Goal: Task Accomplishment & Management: Manage account settings

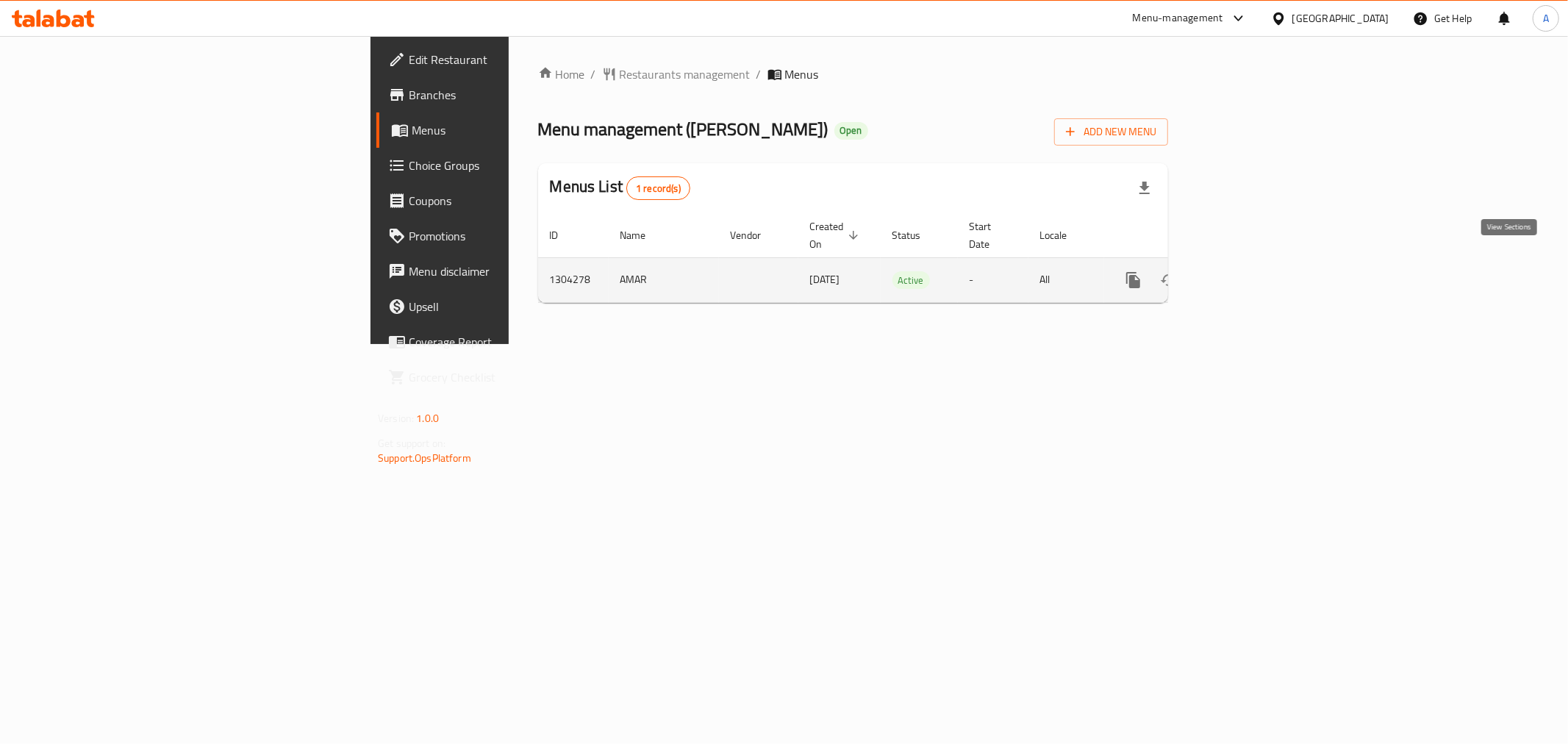
click at [1248, 272] on icon "enhanced table" at bounding box center [1239, 280] width 18 height 18
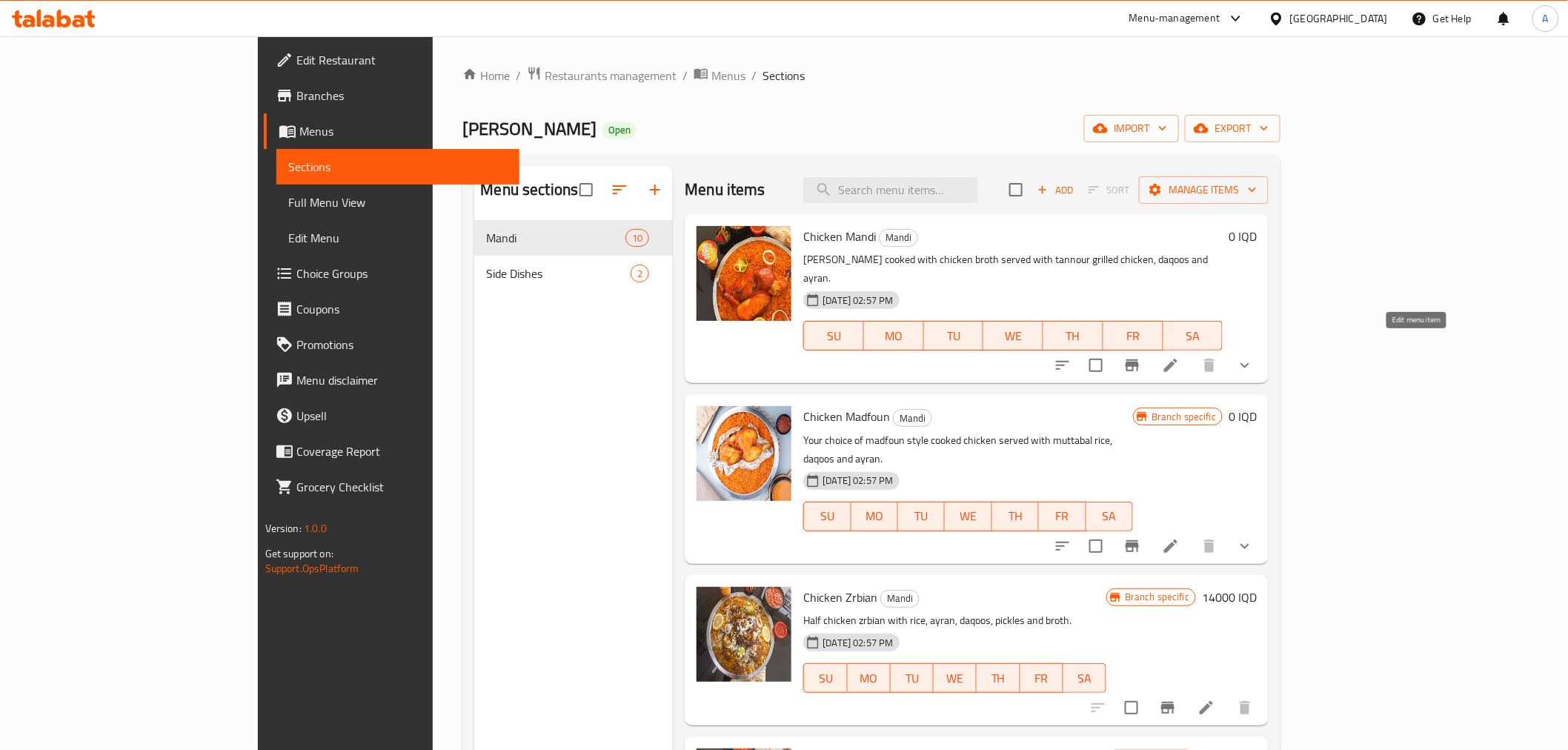
click at [1180, 357] on icon at bounding box center [1171, 366] width 18 height 18
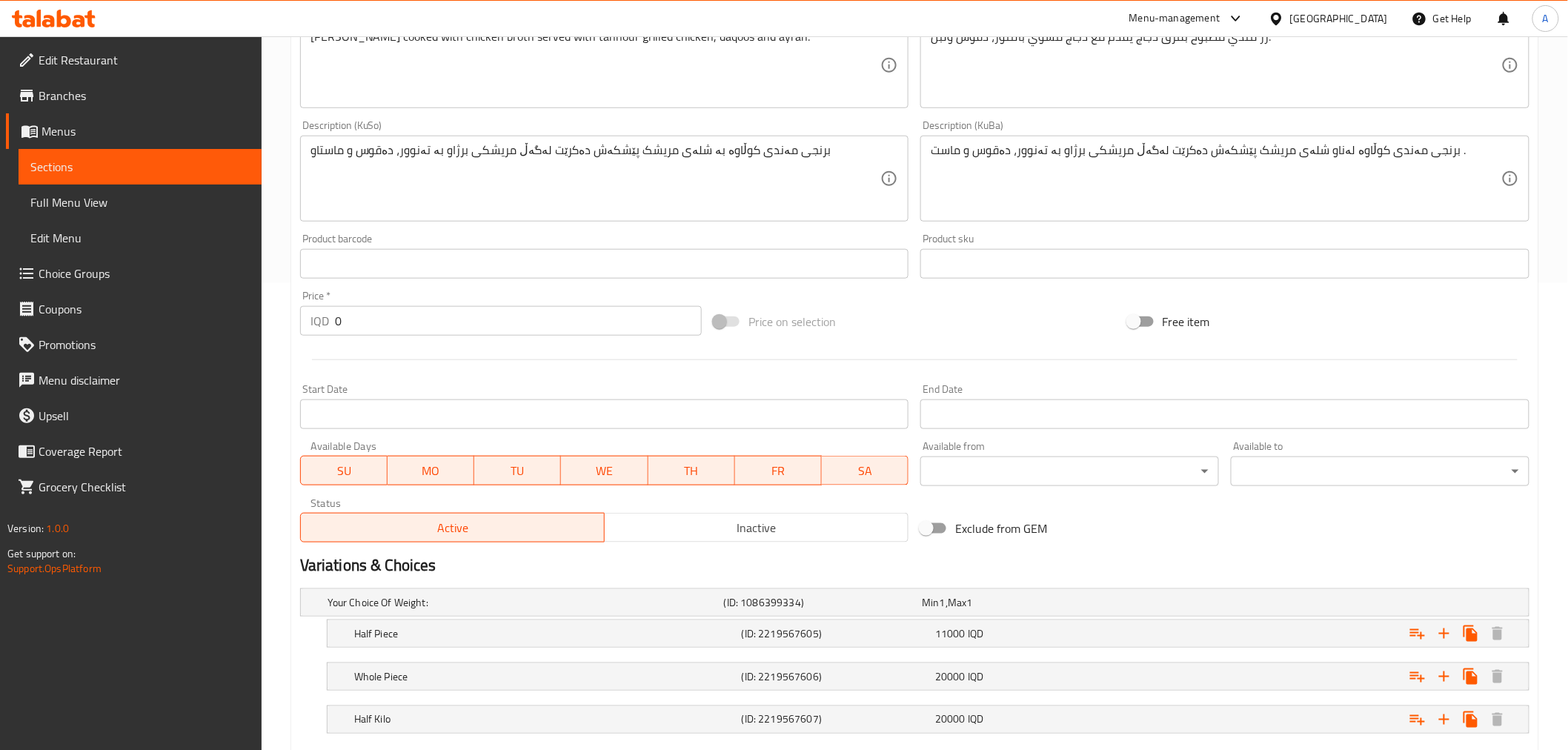
scroll to position [556, 0]
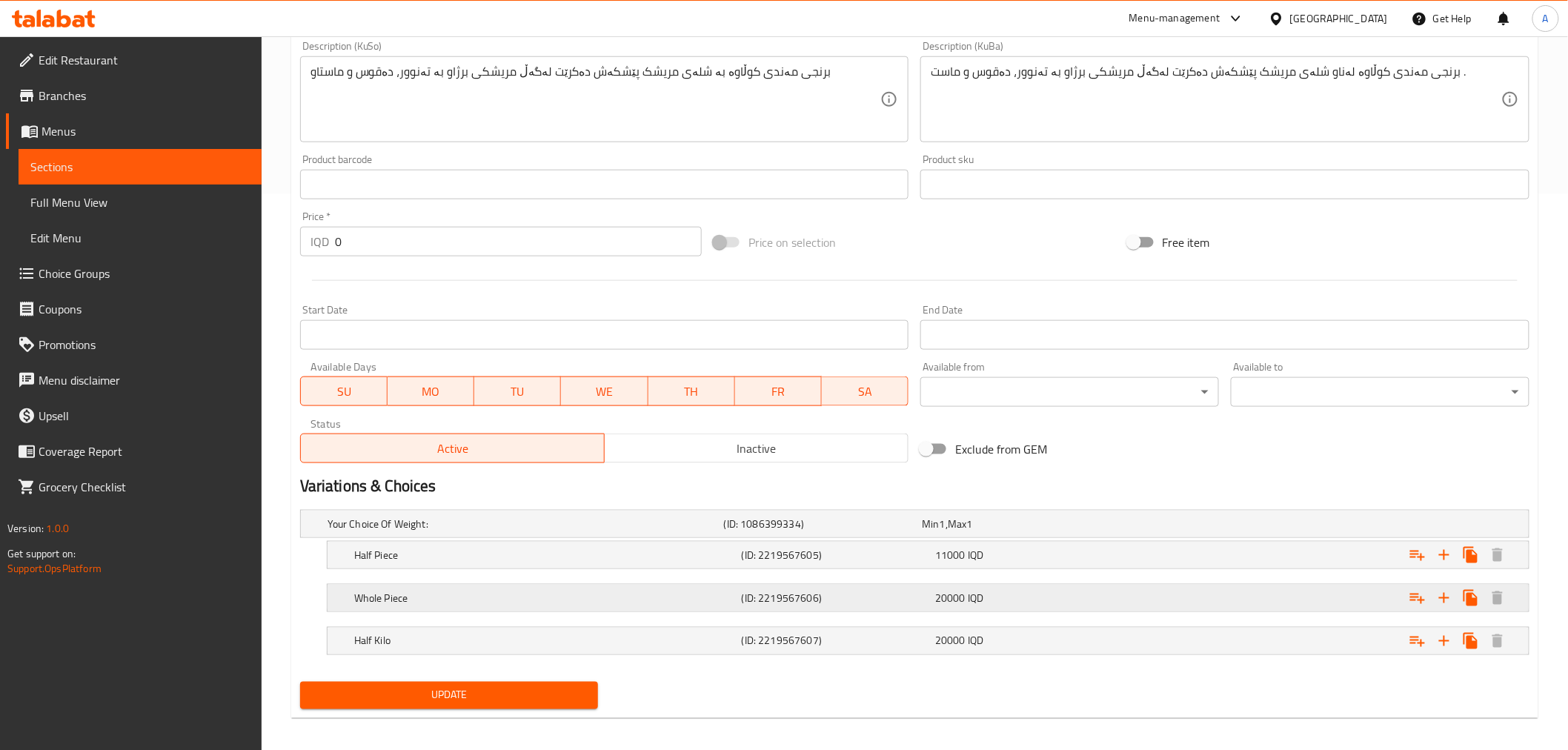
click at [1004, 603] on div "20000 IQD" at bounding box center [1029, 598] width 188 height 15
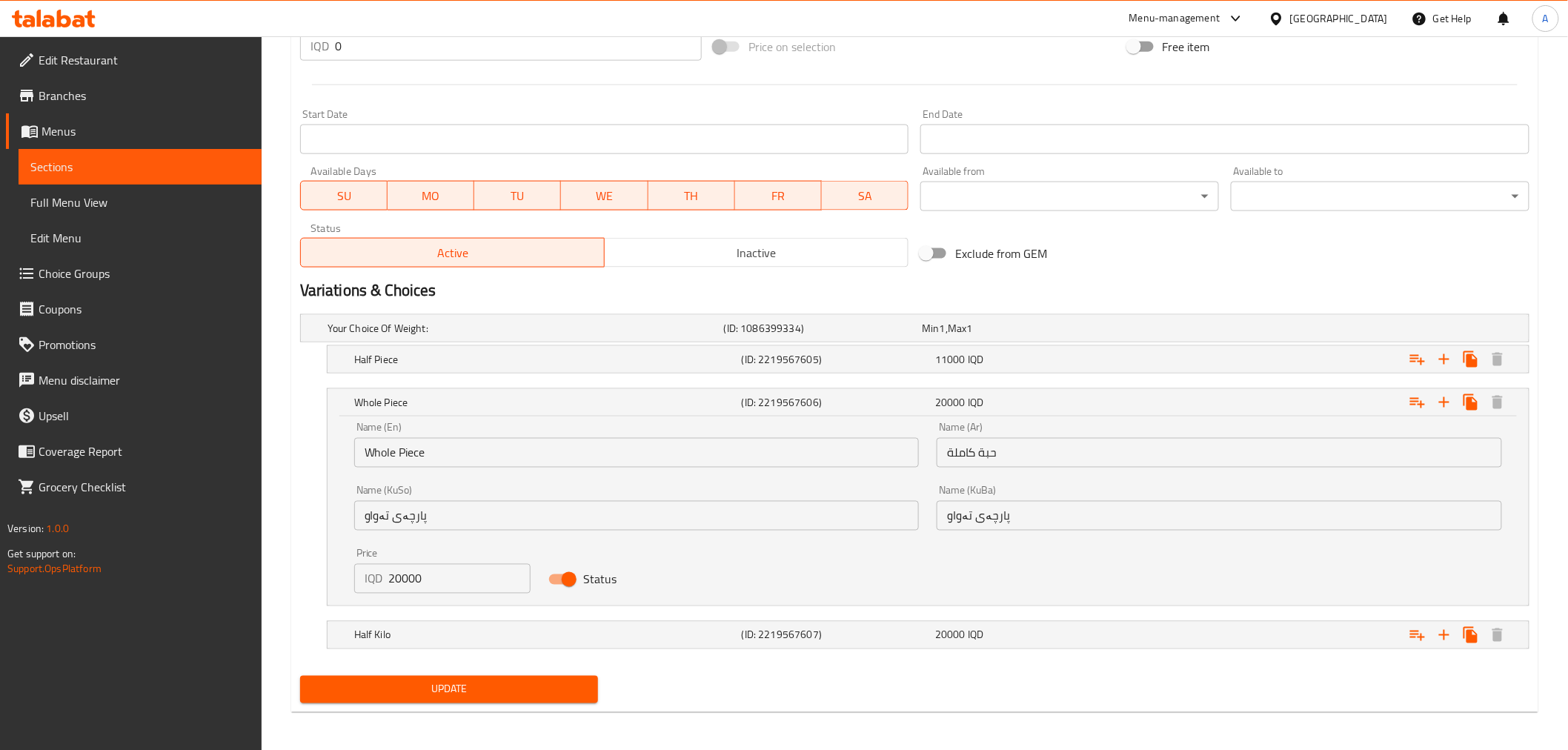
scroll to position [755, 0]
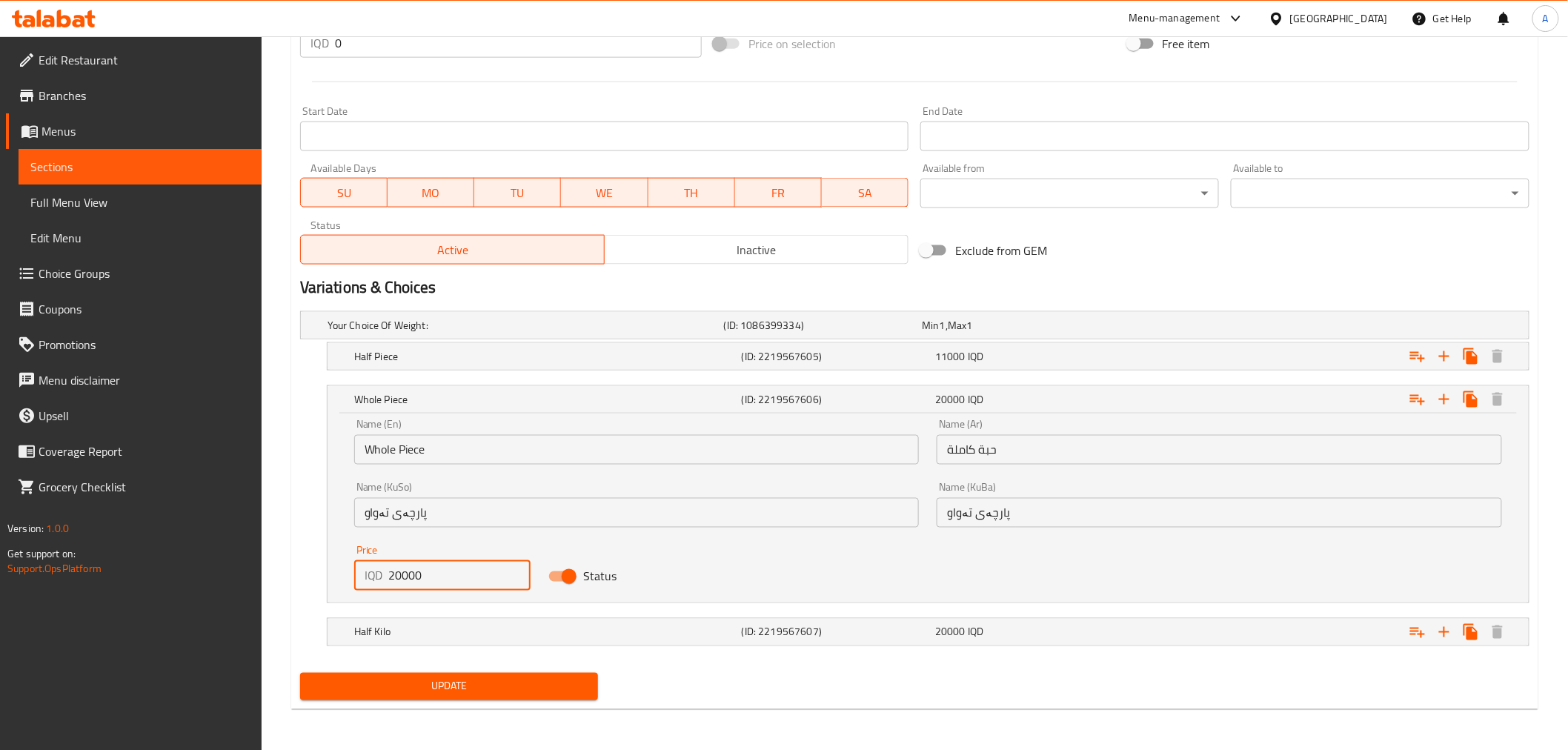
drag, startPoint x: 436, startPoint y: 578, endPoint x: 361, endPoint y: 571, distance: 75.3
click at [361, 571] on div "IQD 20000 Price" at bounding box center [442, 576] width 176 height 30
type input "21000"
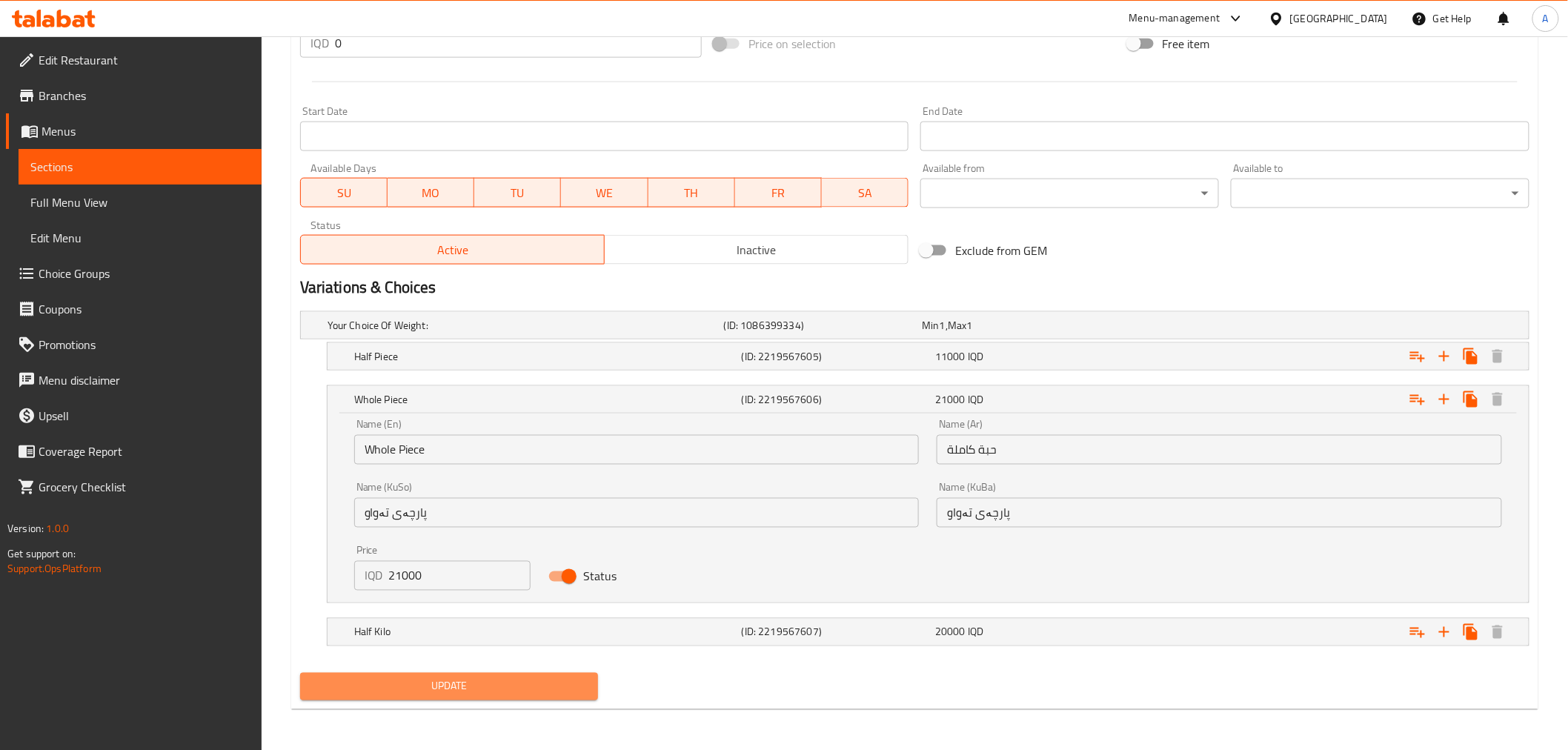
click at [463, 692] on span "Update" at bounding box center [449, 686] width 275 height 19
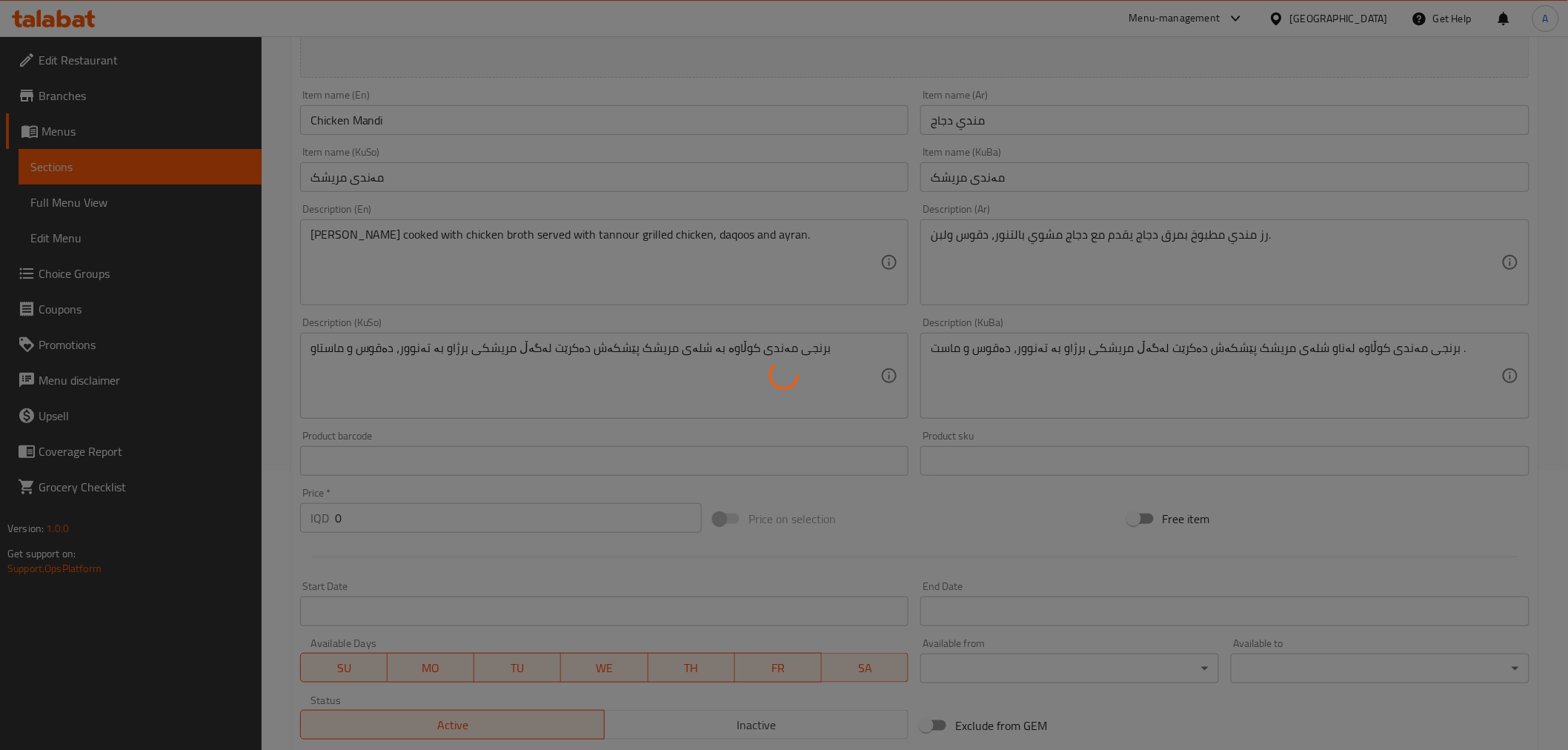
scroll to position [0, 0]
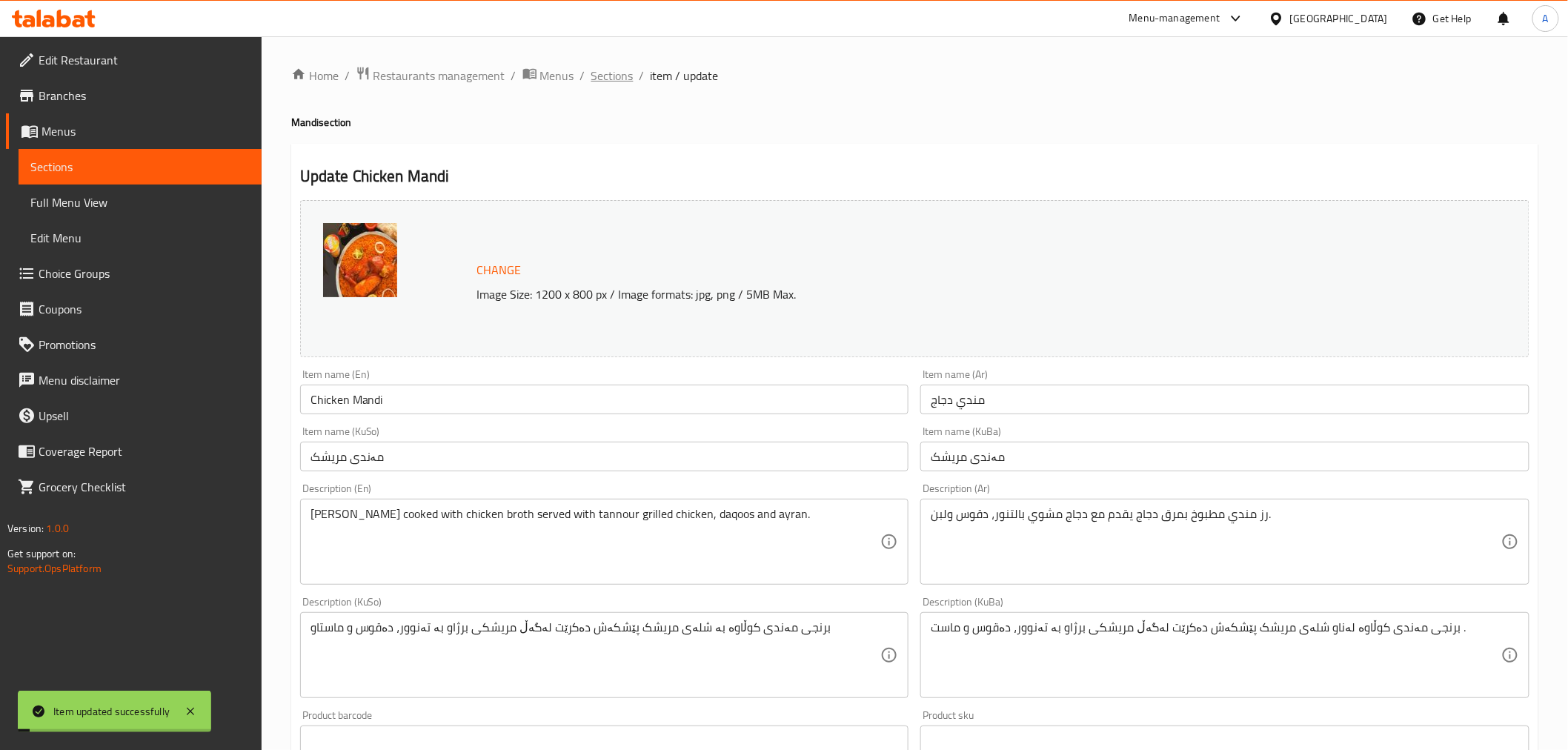
click at [625, 67] on span "Sections" at bounding box center [612, 76] width 42 height 18
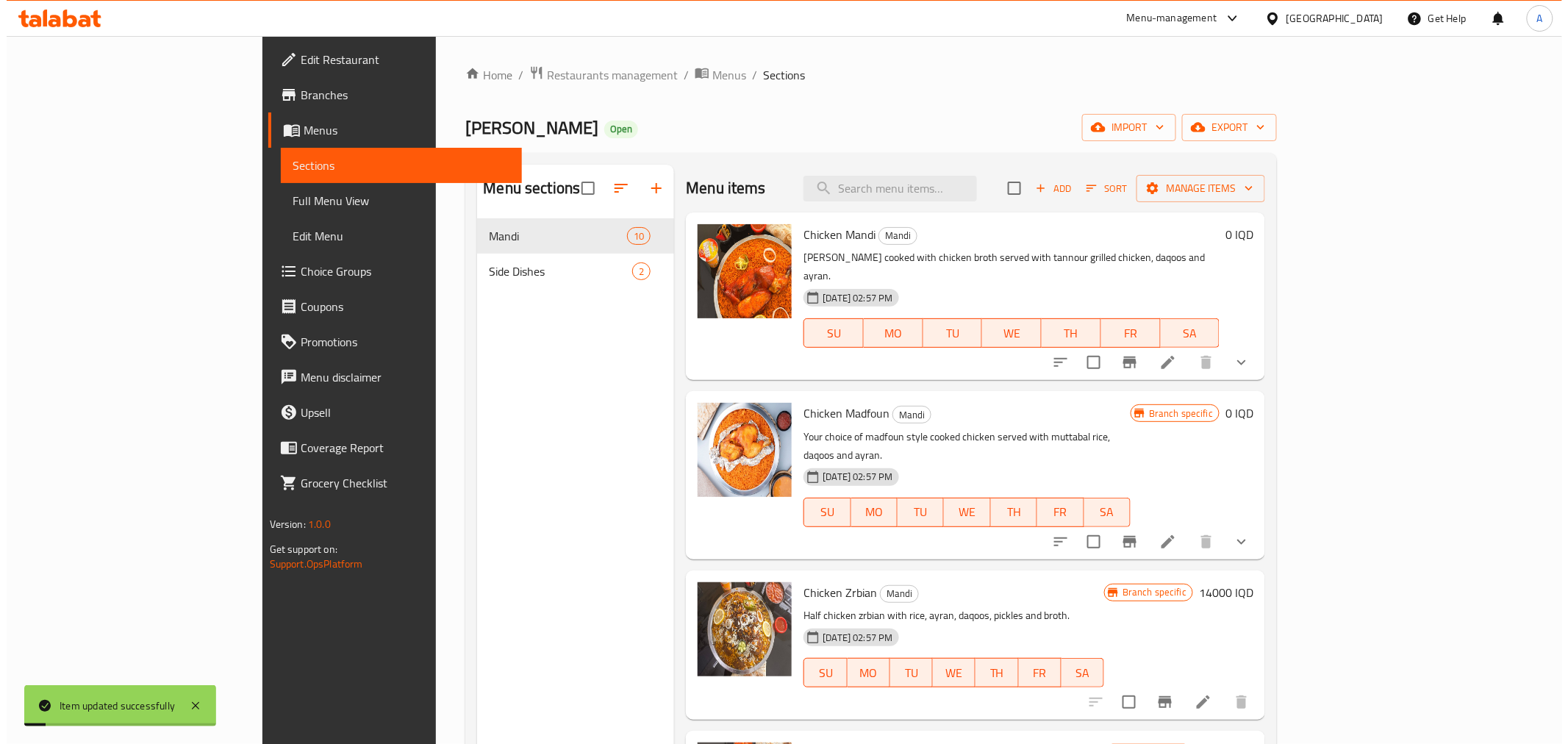
scroll to position [82, 0]
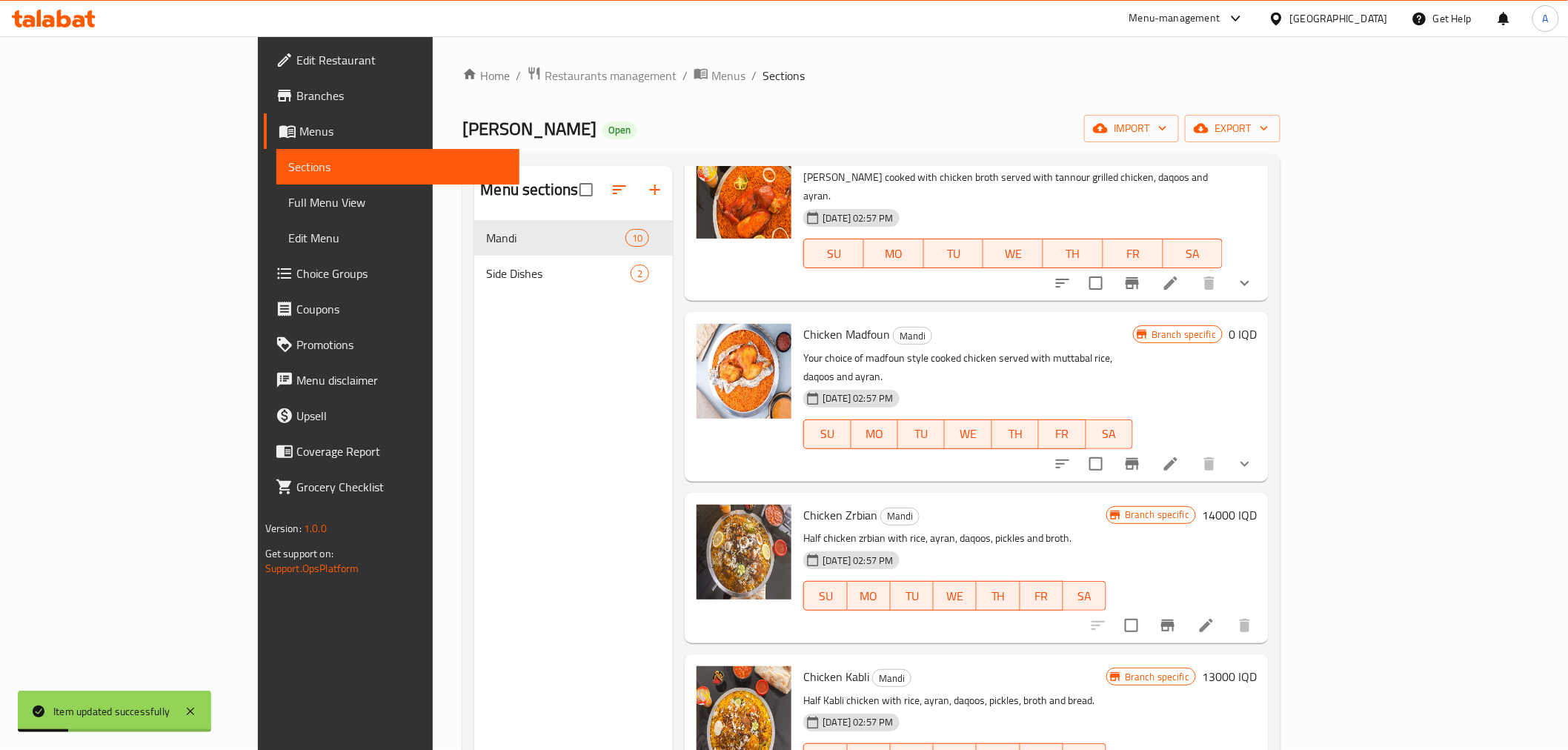
click at [1192, 450] on li at bounding box center [1171, 463] width 42 height 27
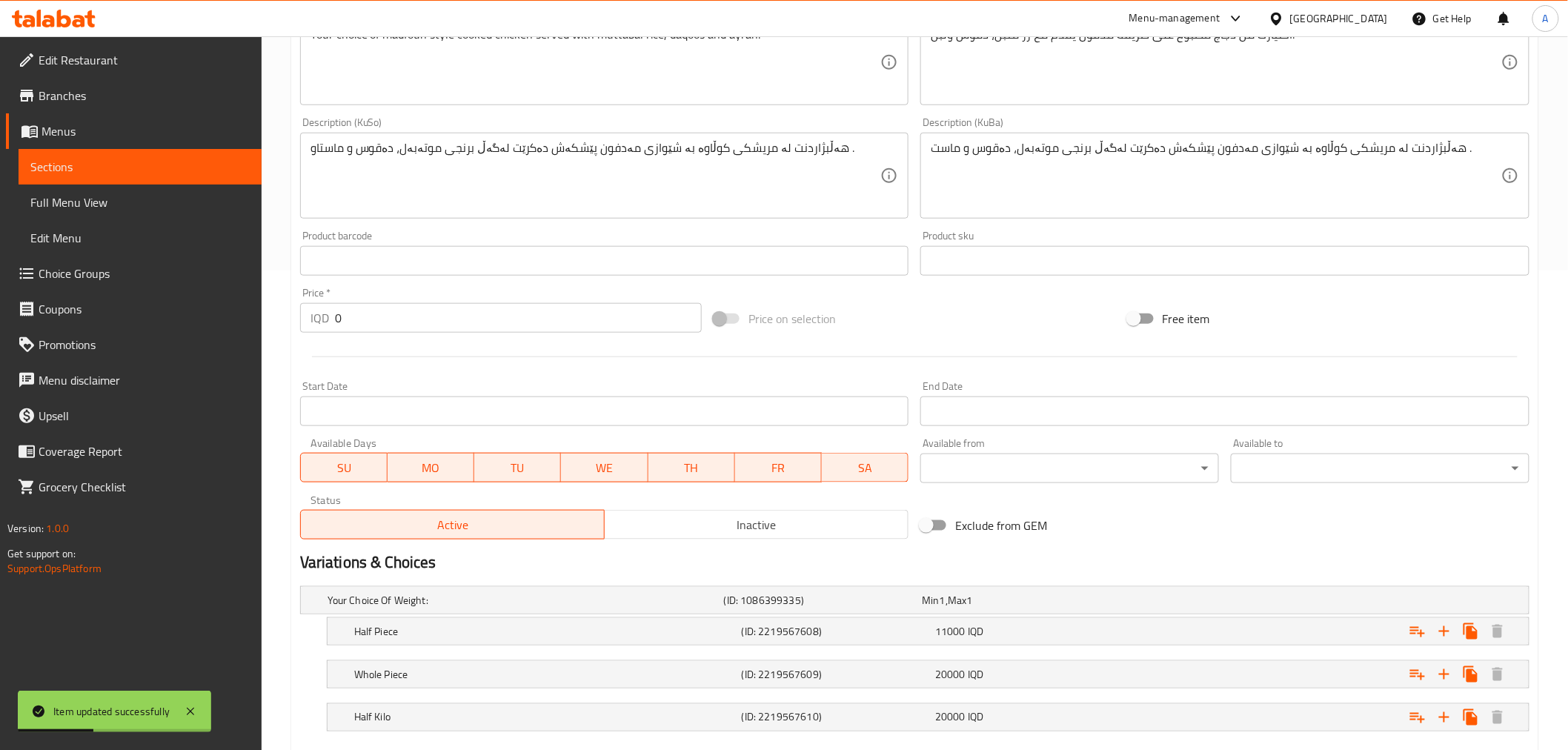
scroll to position [565, 0]
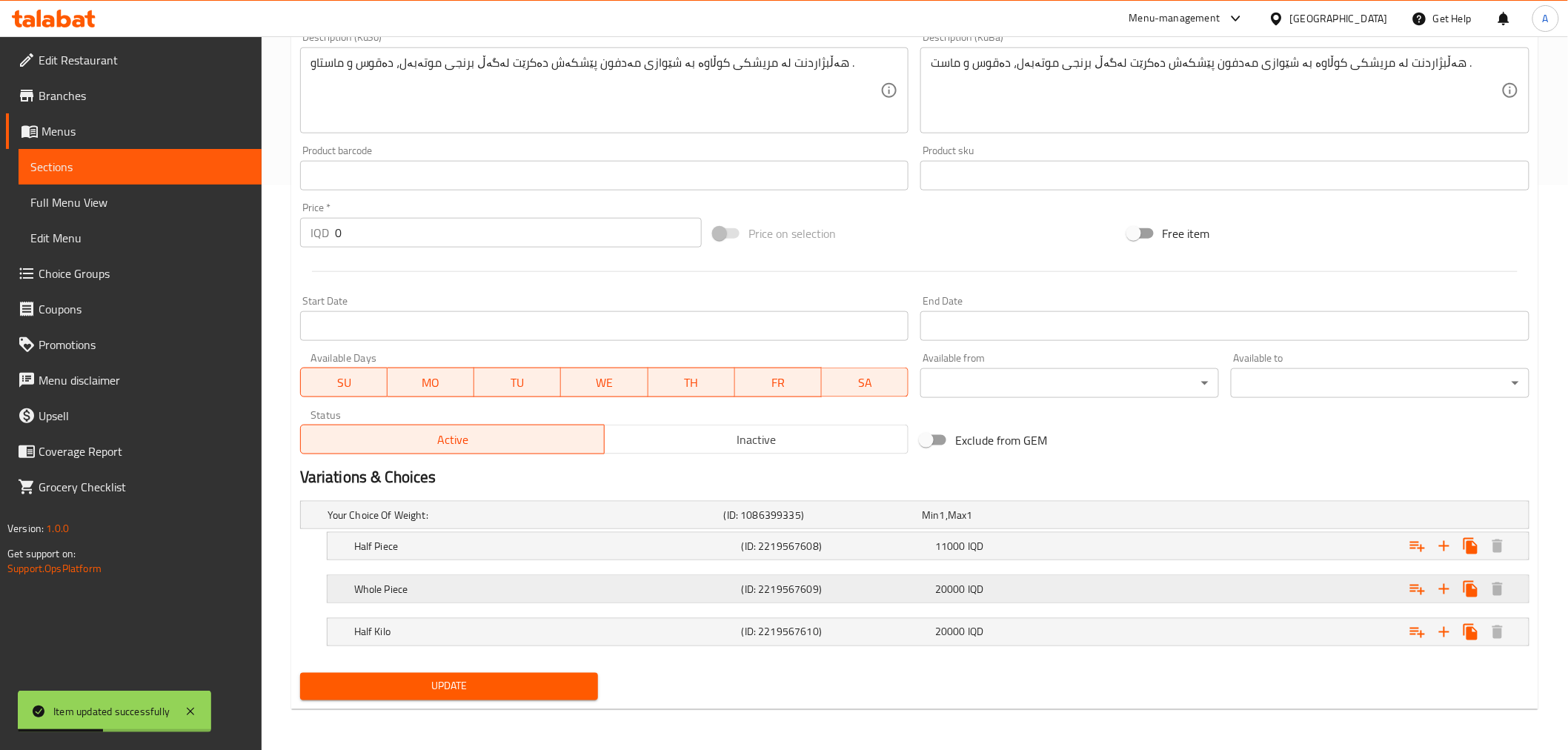
click at [575, 589] on h5 "Whole Piece" at bounding box center [545, 589] width 382 height 15
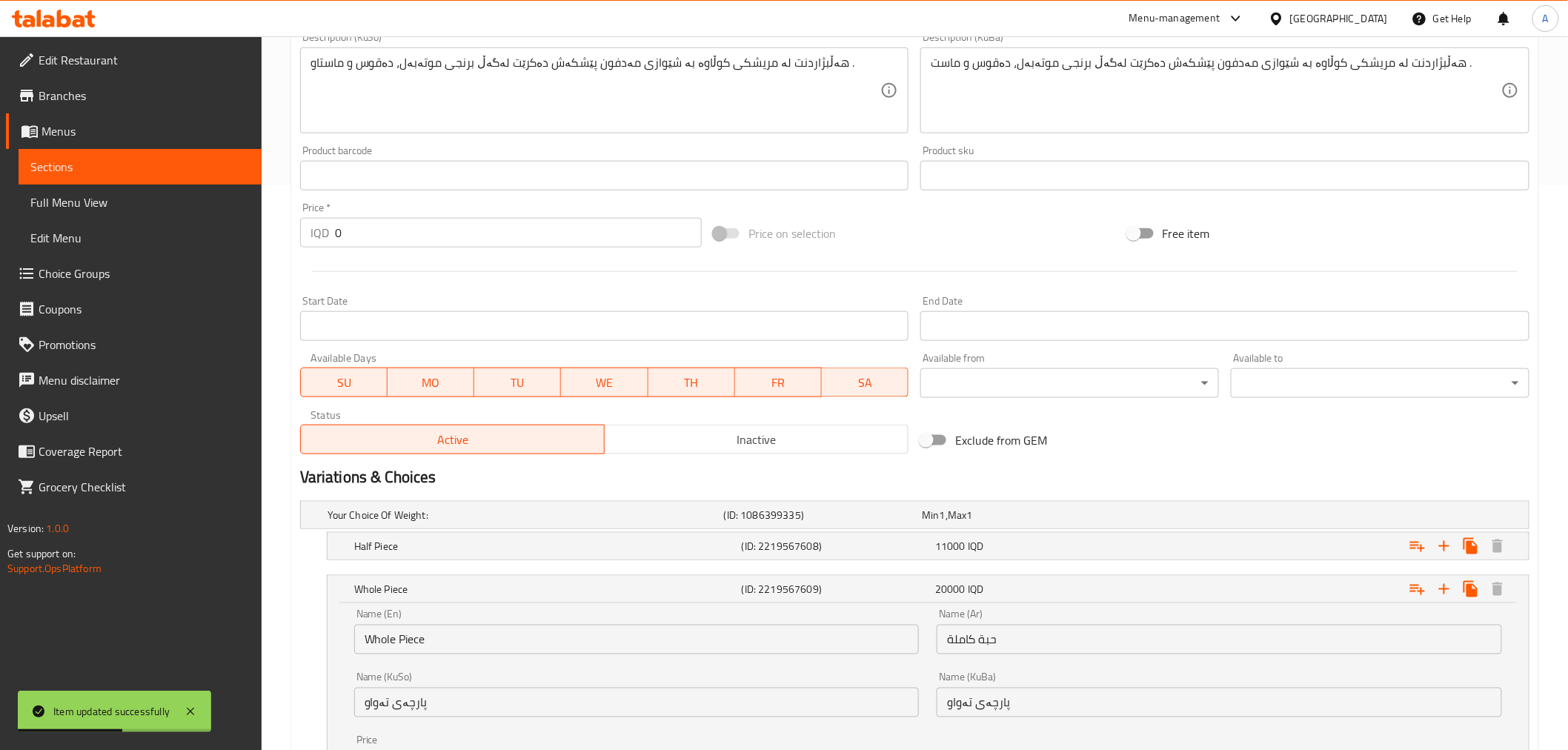
scroll to position [729, 0]
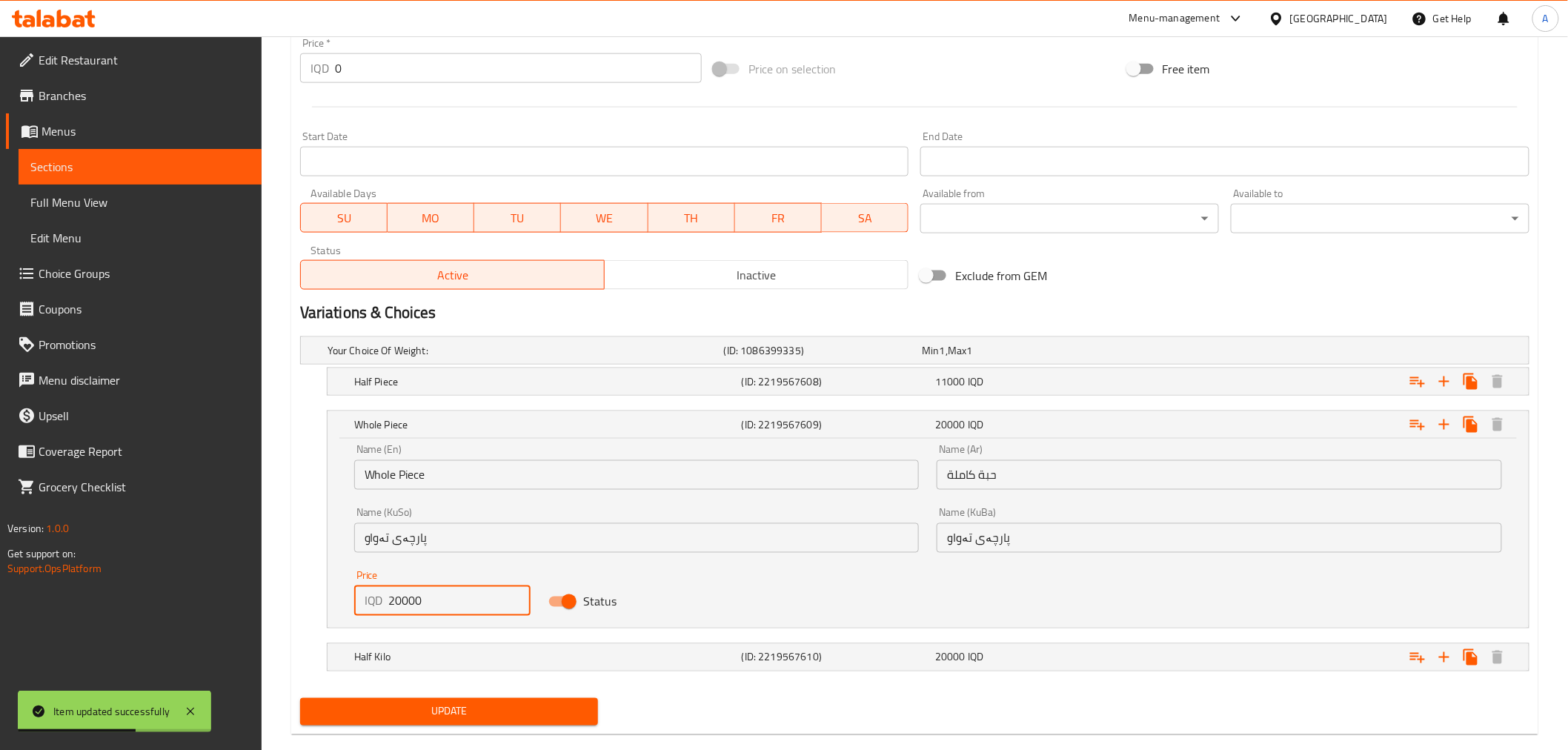
drag, startPoint x: 436, startPoint y: 605, endPoint x: 358, endPoint y: 605, distance: 78.0
click at [358, 605] on div "IQD 20000 Price" at bounding box center [442, 601] width 176 height 30
type input "21000"
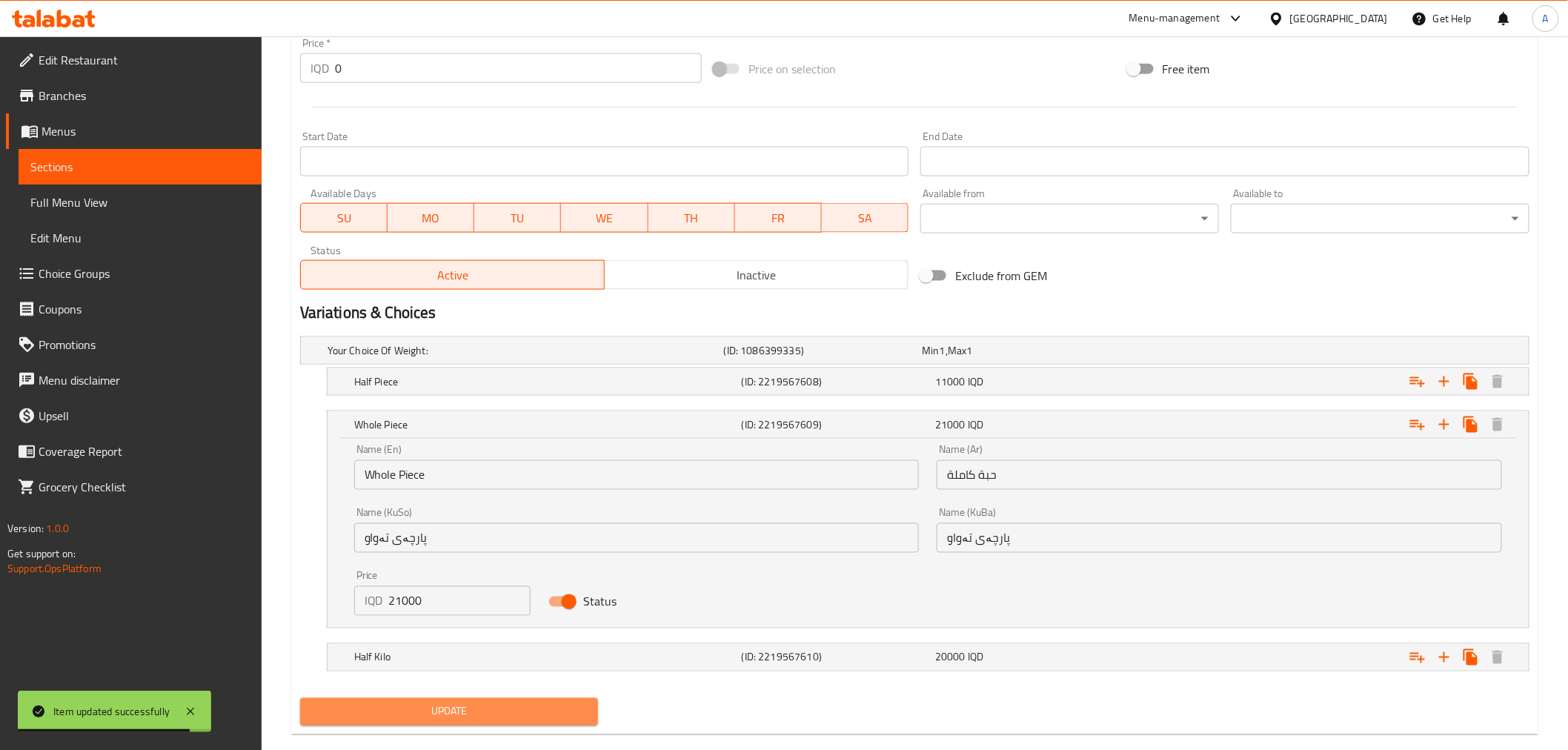
click at [454, 720] on span "Update" at bounding box center [449, 711] width 275 height 19
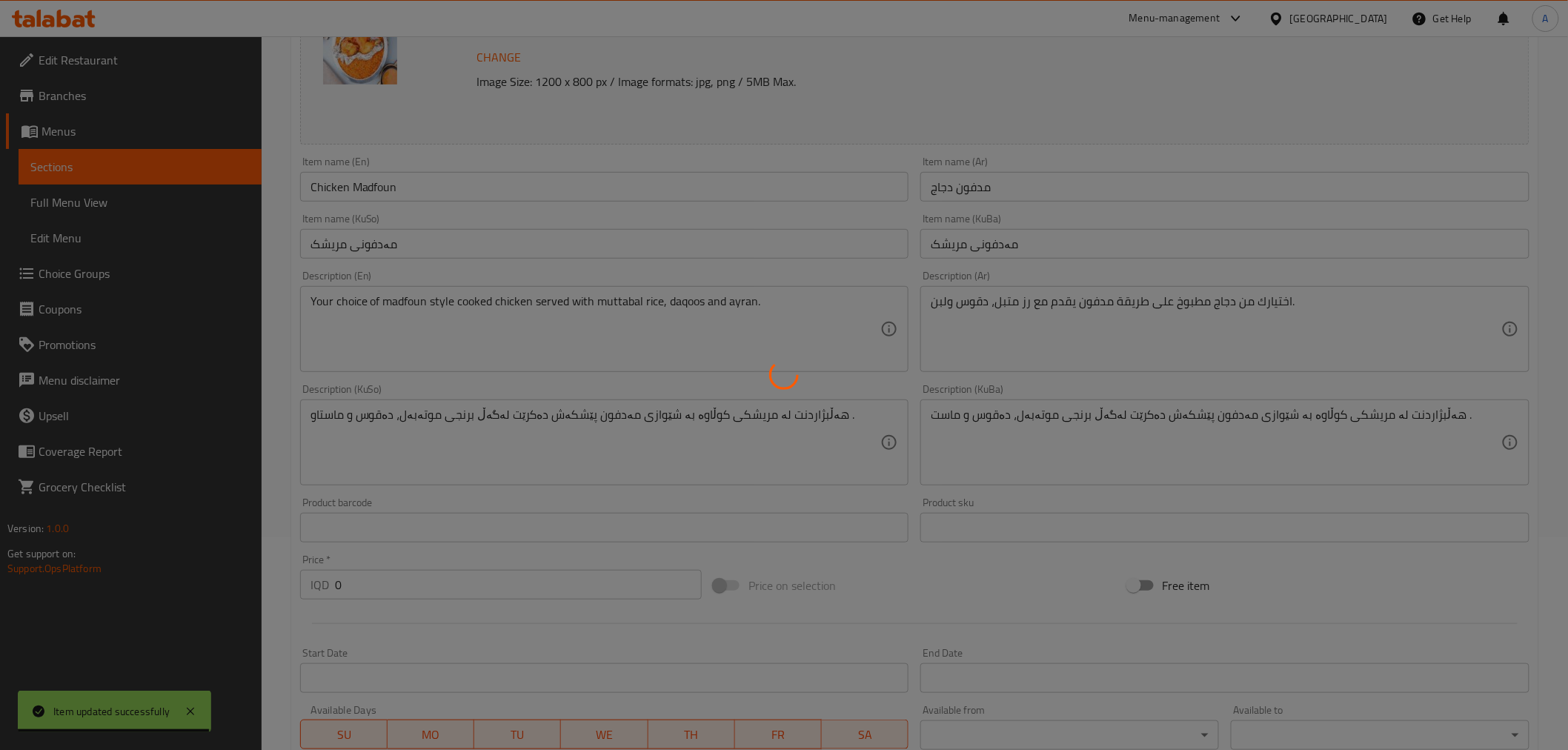
scroll to position [0, 0]
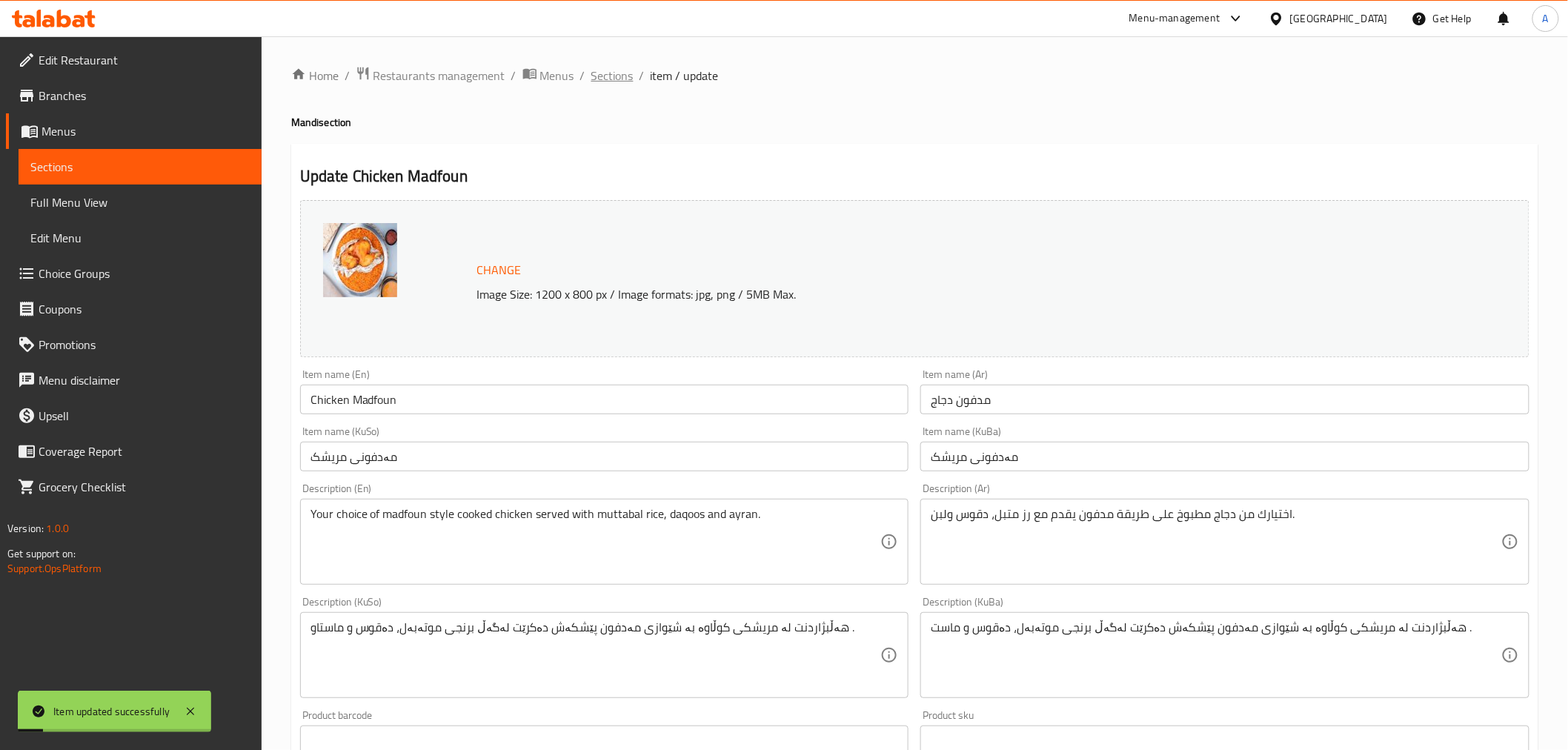
click at [614, 80] on span "Sections" at bounding box center [612, 76] width 42 height 18
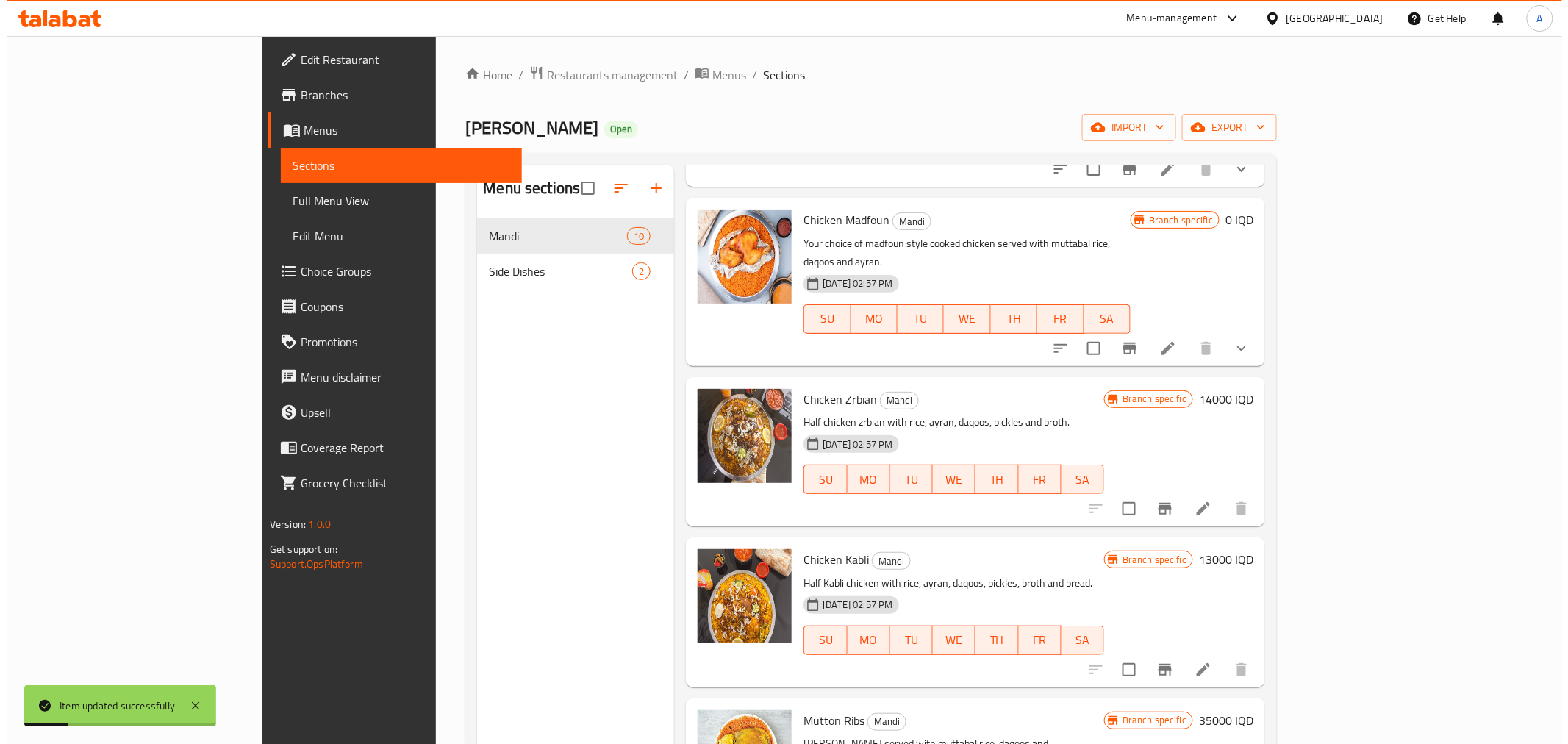
scroll to position [245, 0]
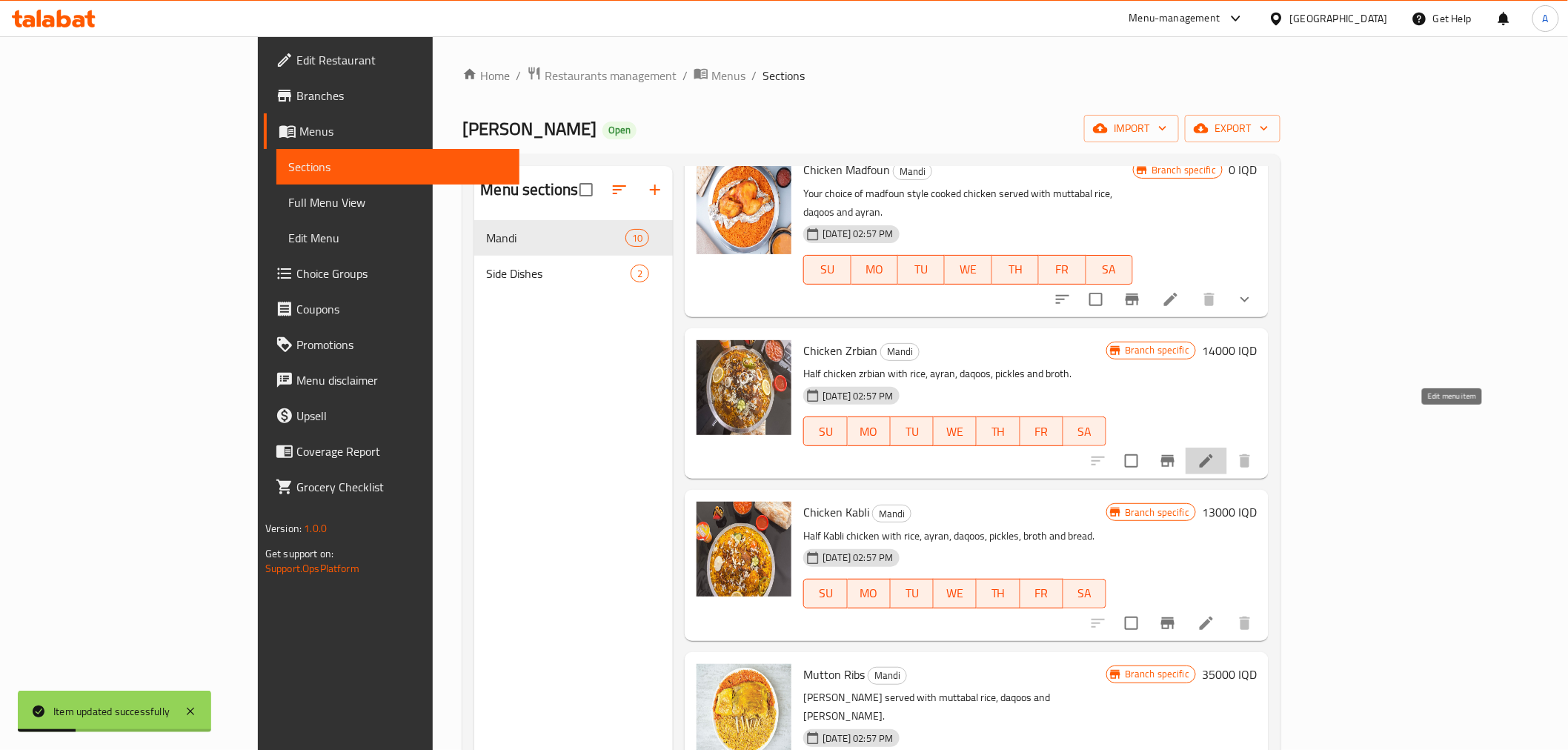
click at [1213, 454] on icon at bounding box center [1206, 461] width 14 height 14
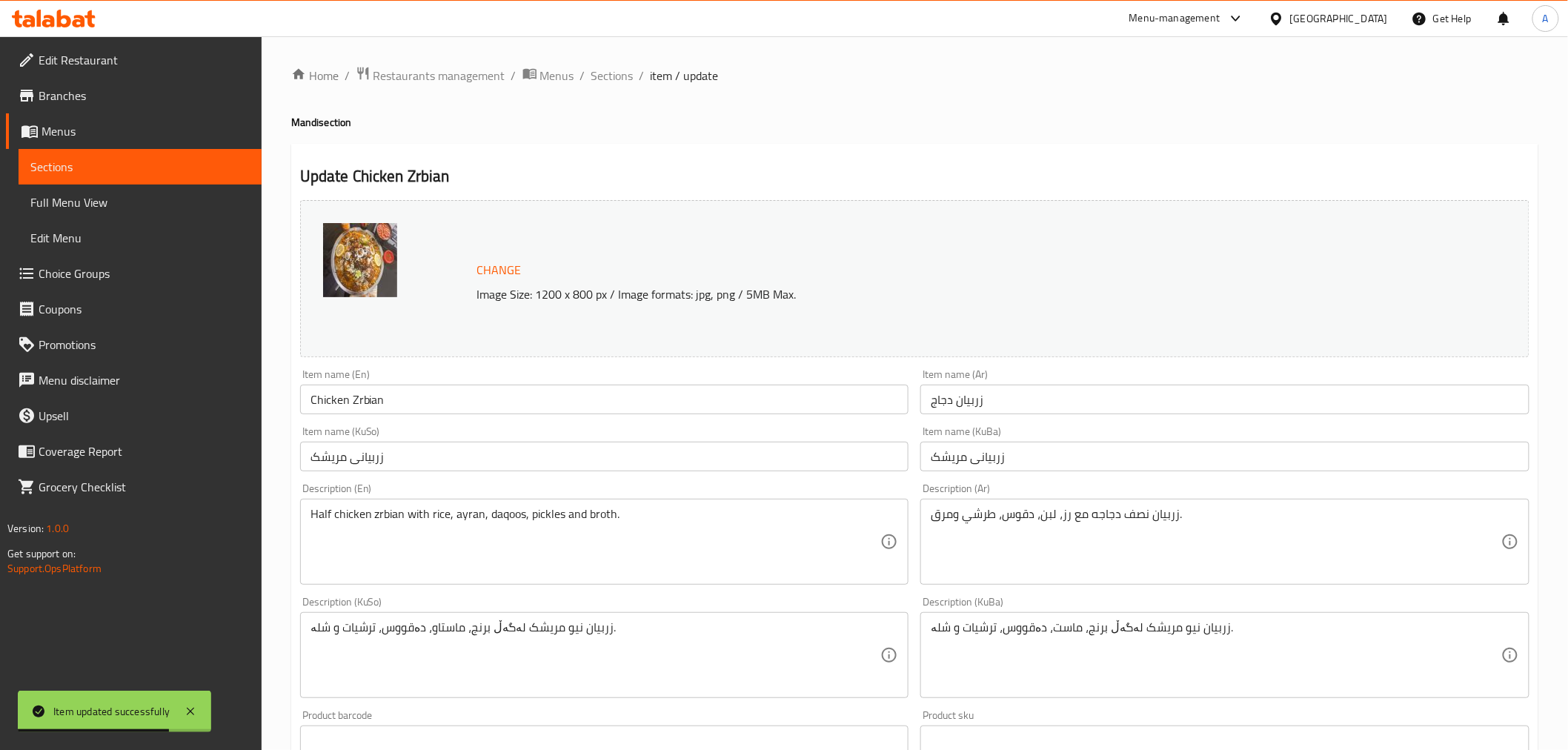
click at [646, 80] on ol "Home / Restaurants management / Menus / Sections / item / update" at bounding box center [915, 76] width 1247 height 19
click at [657, 74] on span "item / update" at bounding box center [685, 76] width 68 height 18
click at [621, 78] on span "Sections" at bounding box center [612, 76] width 42 height 18
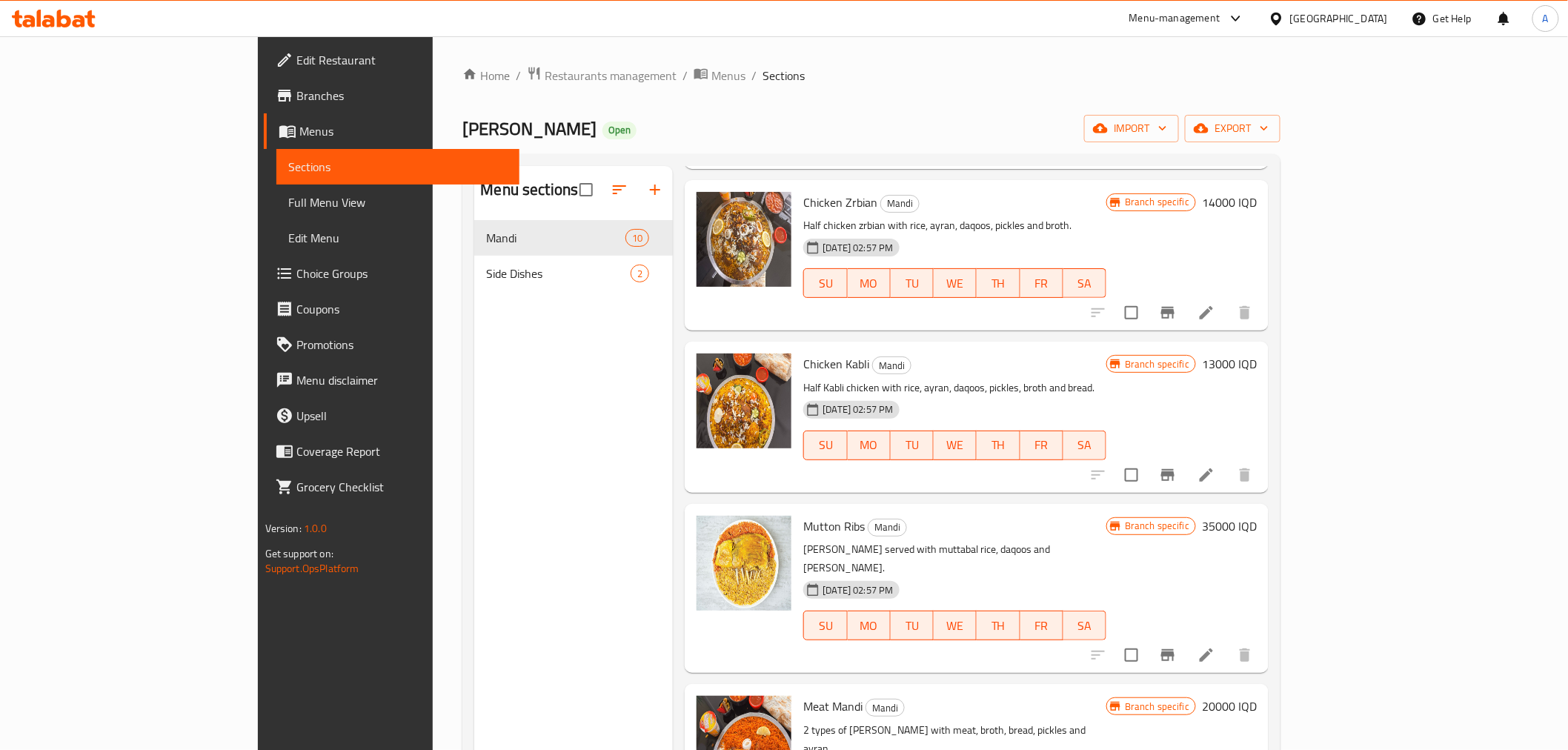
scroll to position [412, 0]
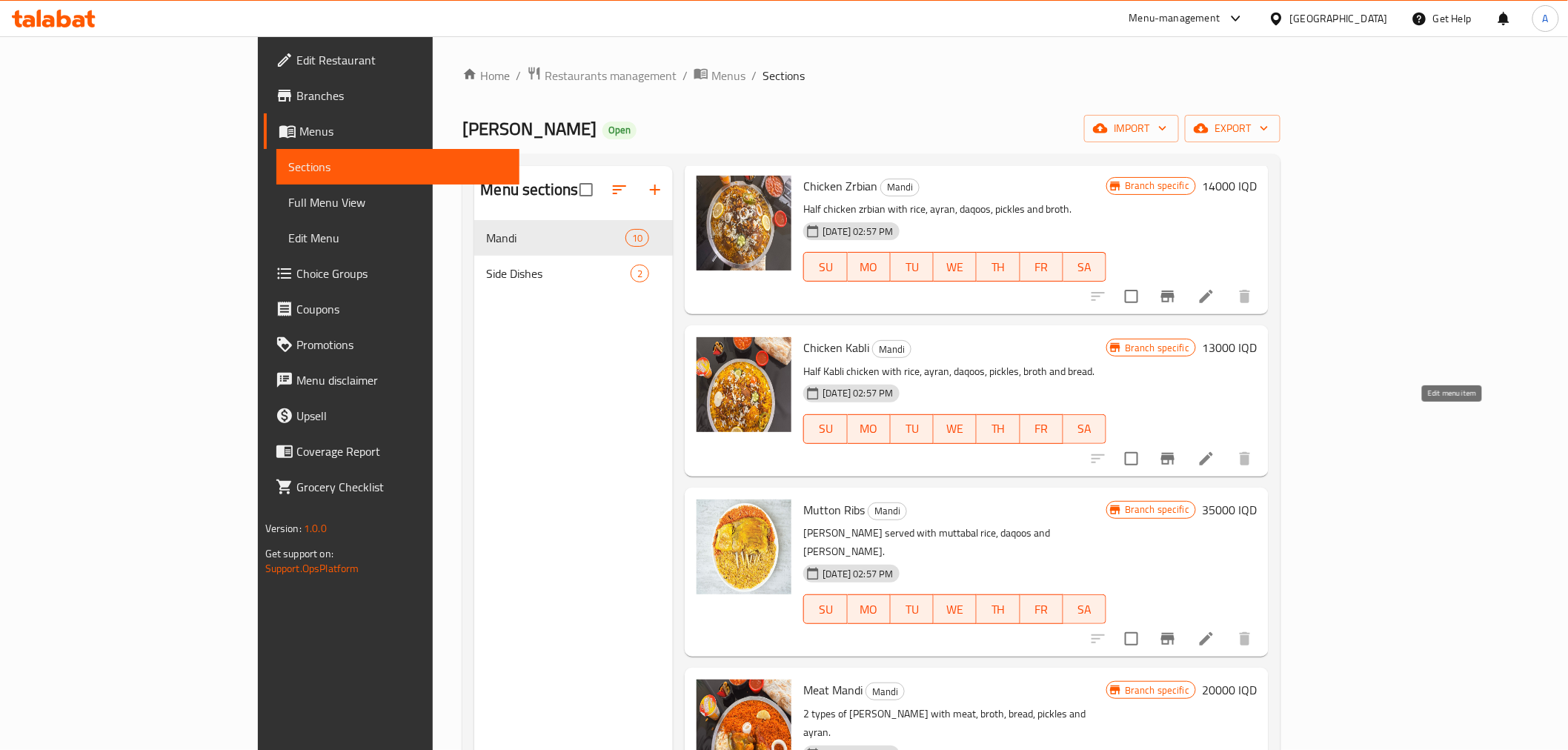
click at [1215, 450] on icon at bounding box center [1206, 459] width 18 height 18
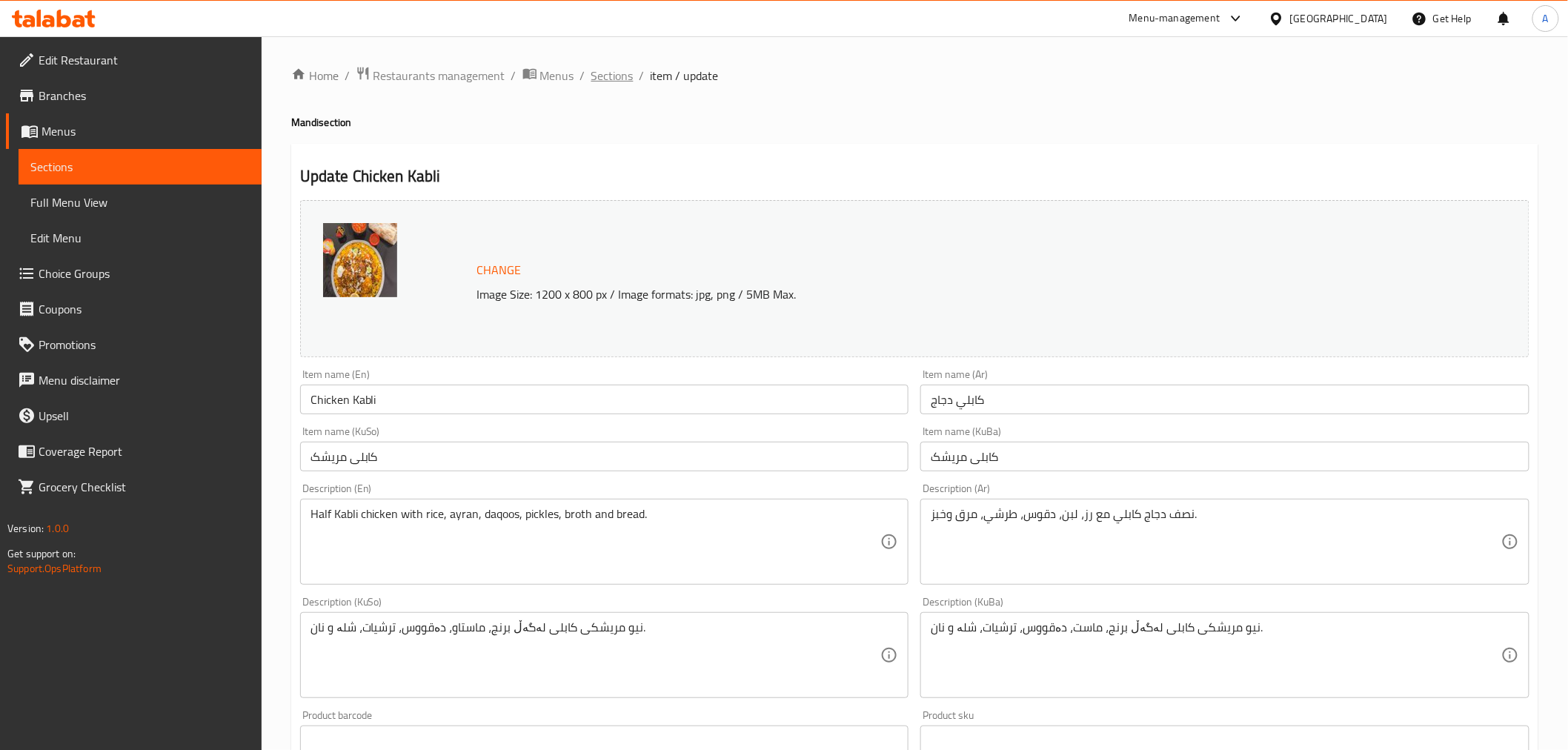
click at [627, 72] on span "Sections" at bounding box center [612, 76] width 42 height 18
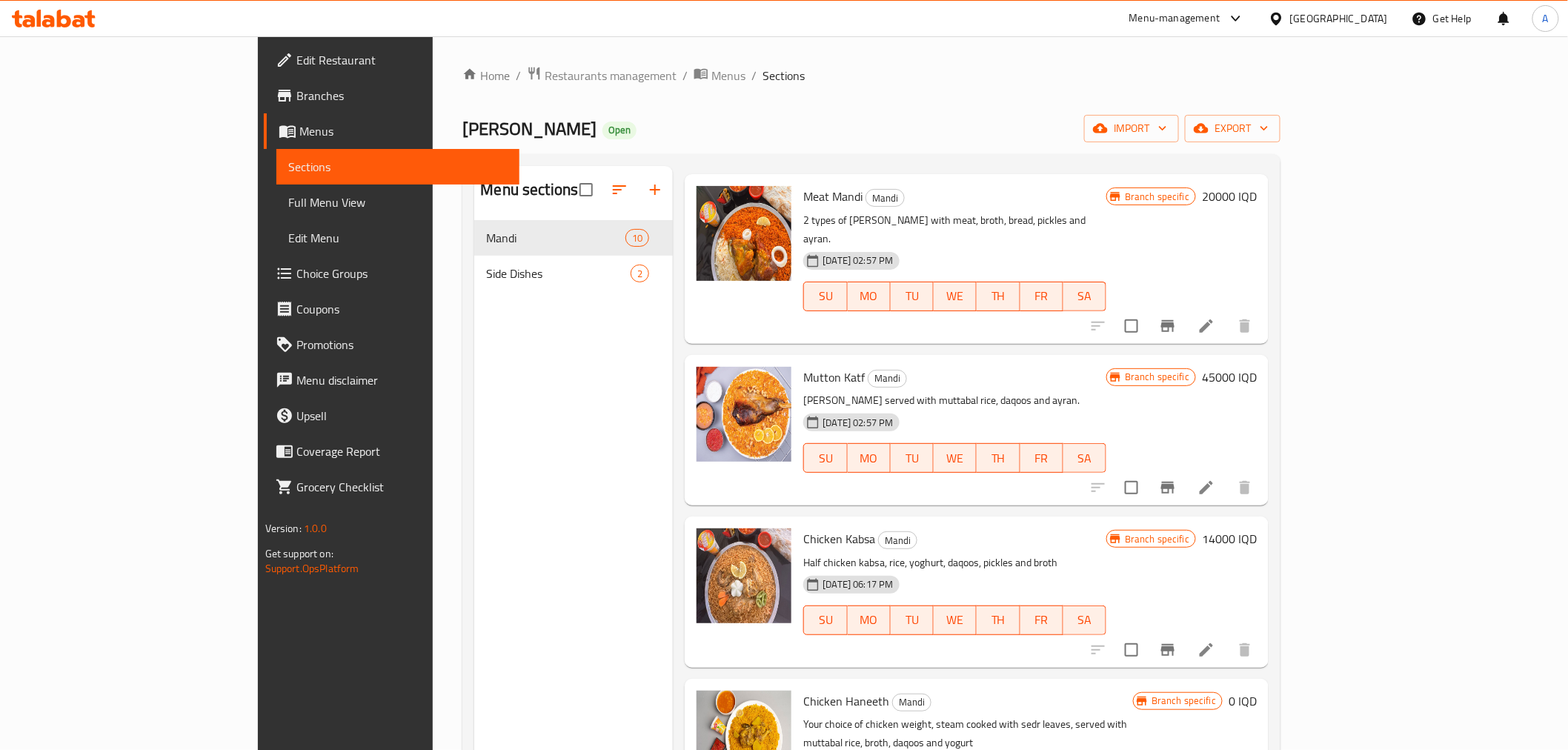
click at [432, 60] on div "Home / Restaurants management / Menus / Sections Mandi Bahboh Open import expor…" at bounding box center [871, 497] width 878 height 922
click at [544, 73] on span "Restaurants management" at bounding box center [610, 76] width 132 height 18
